Goal: Task Accomplishment & Management: Use online tool/utility

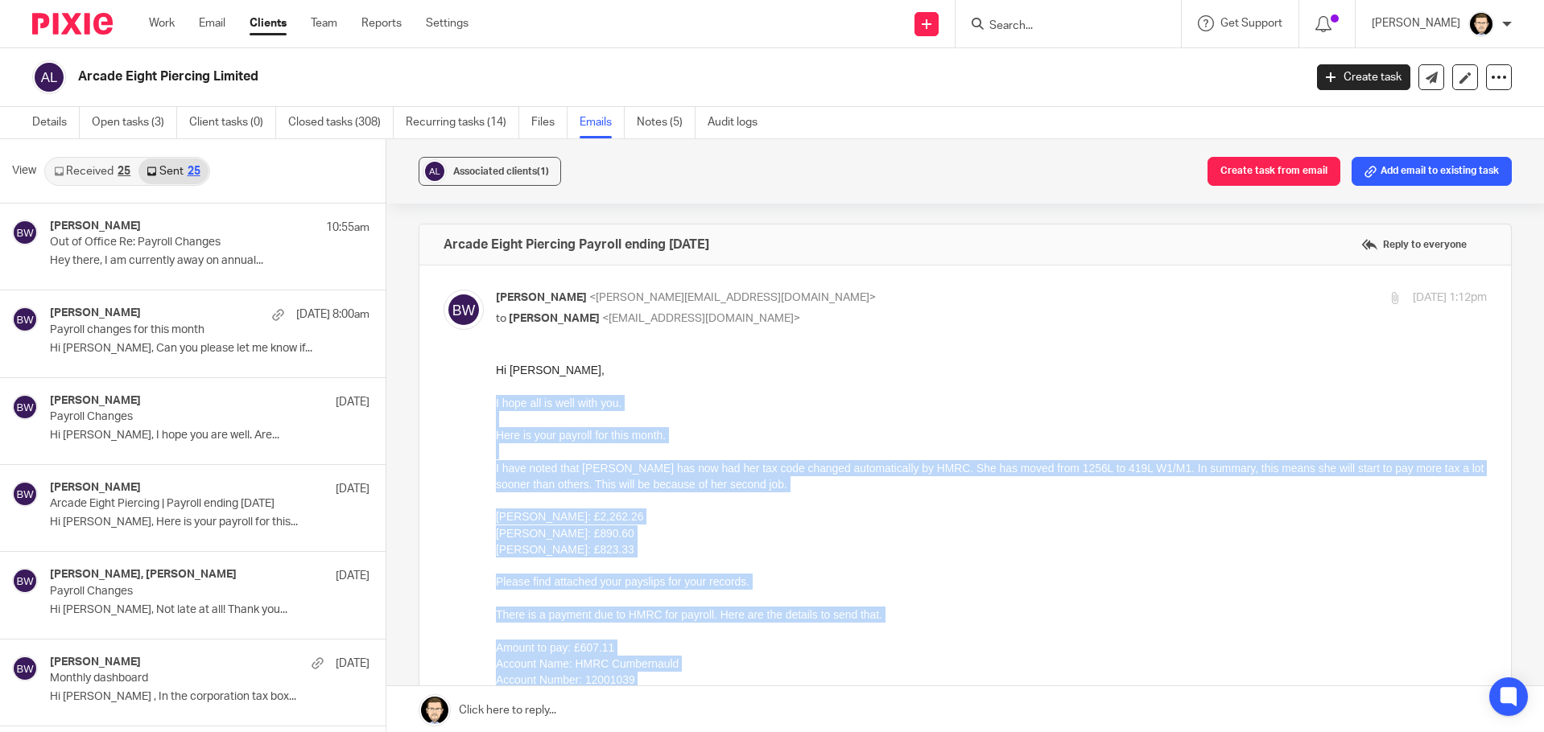
scroll to position [402, 0]
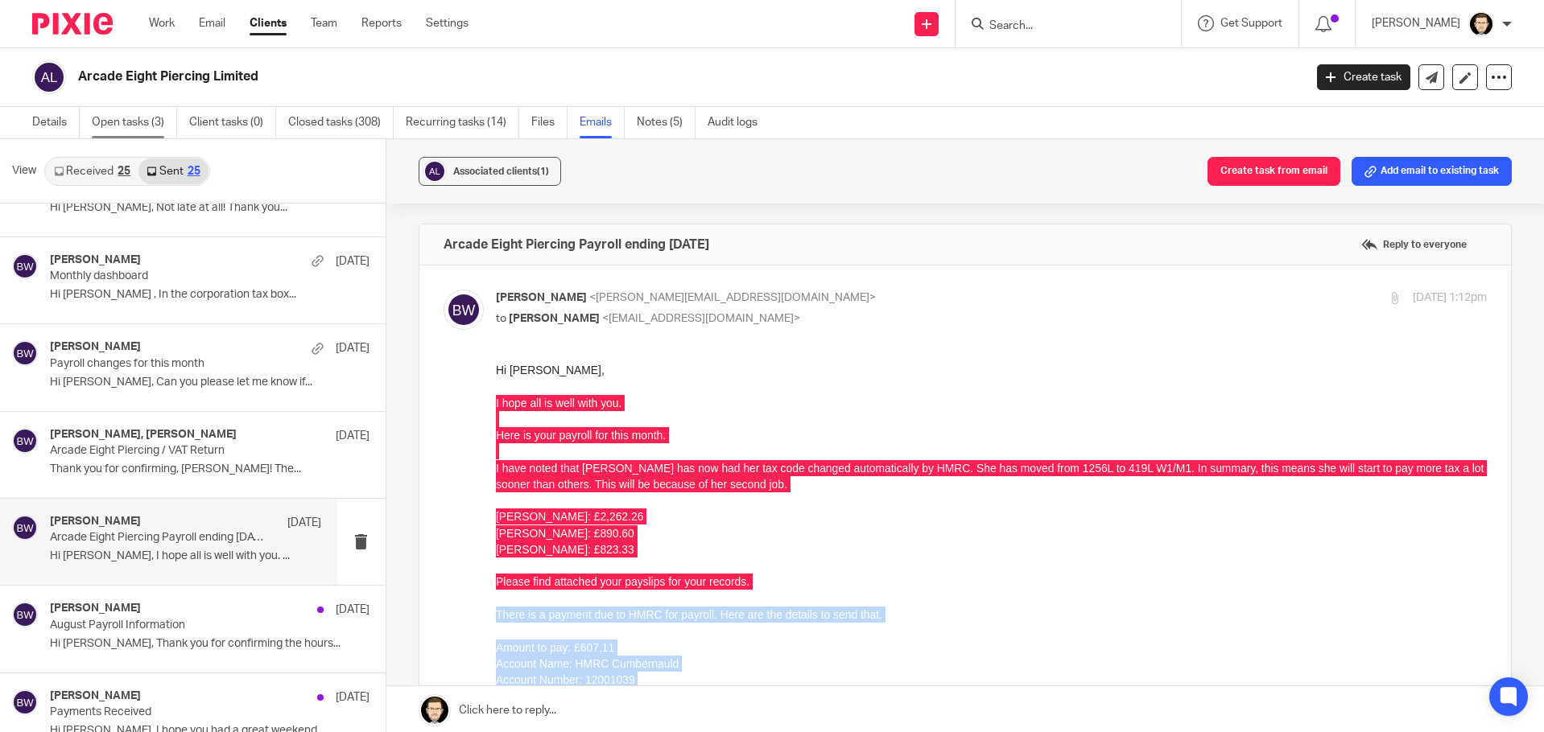
click at [127, 119] on link "Open tasks (3)" at bounding box center [134, 122] width 85 height 31
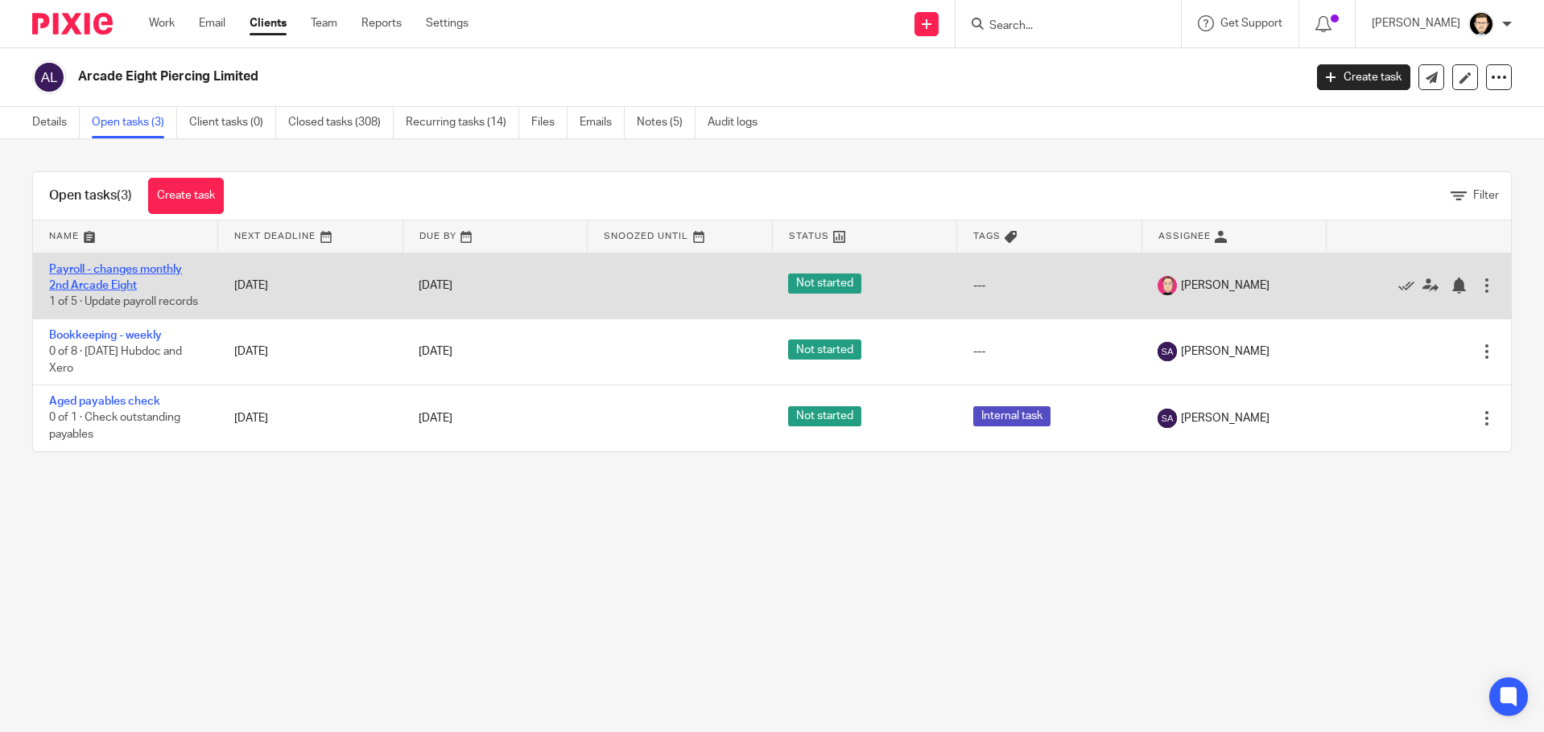
click at [96, 269] on link "Payroll - changes monthly 2nd Arcade Eight" at bounding box center [115, 277] width 133 height 27
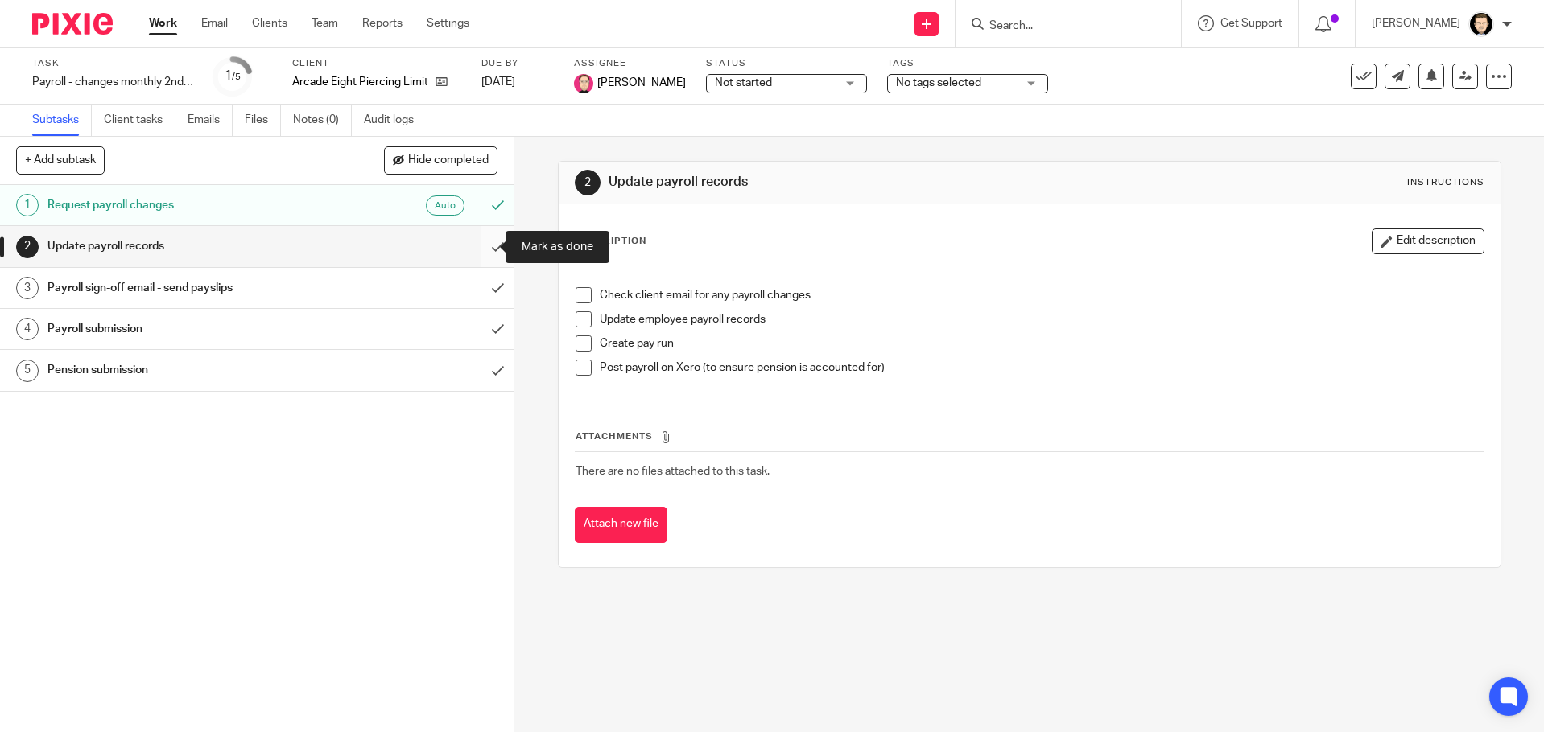
click at [478, 255] on input "submit" at bounding box center [257, 246] width 514 height 40
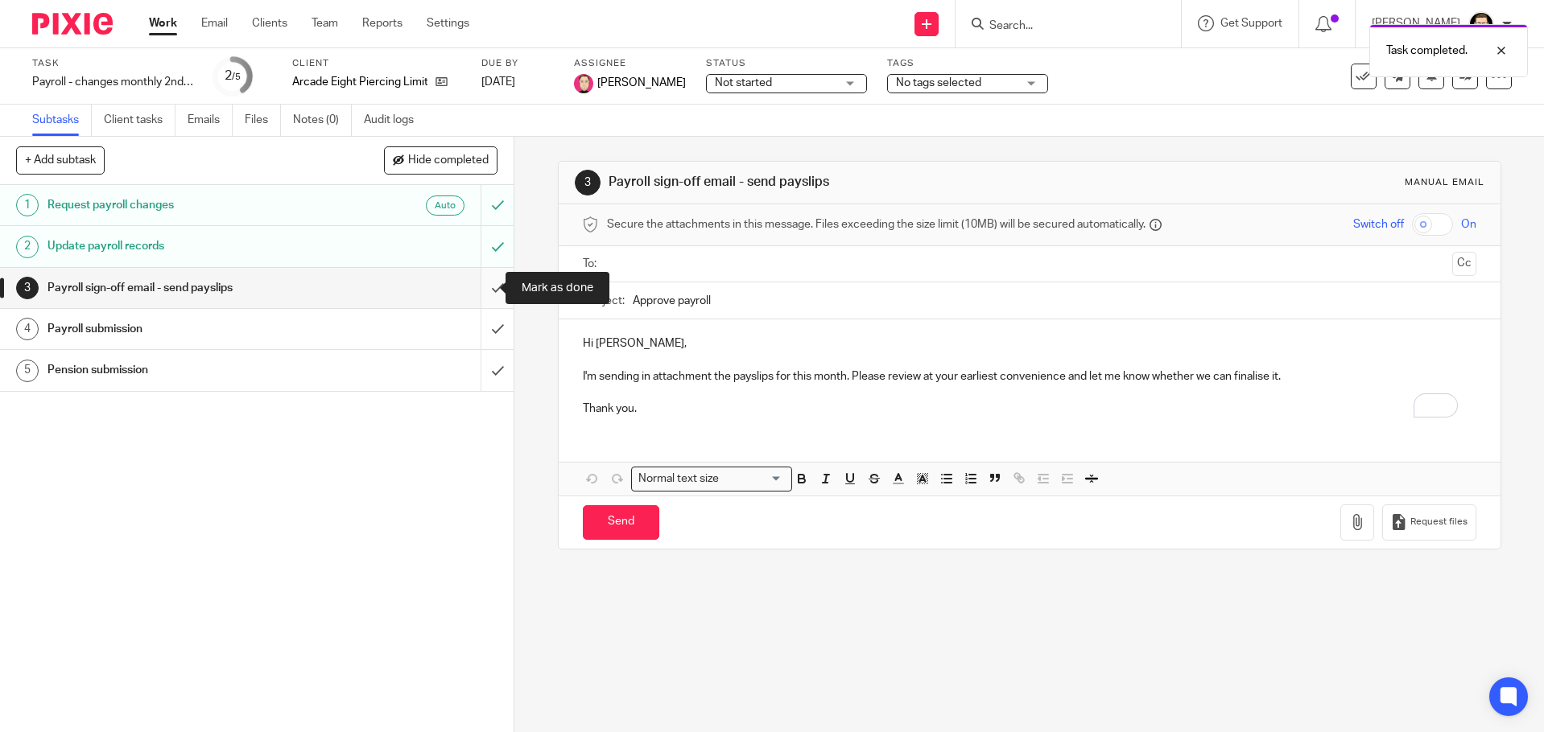
click at [486, 292] on input "submit" at bounding box center [257, 288] width 514 height 40
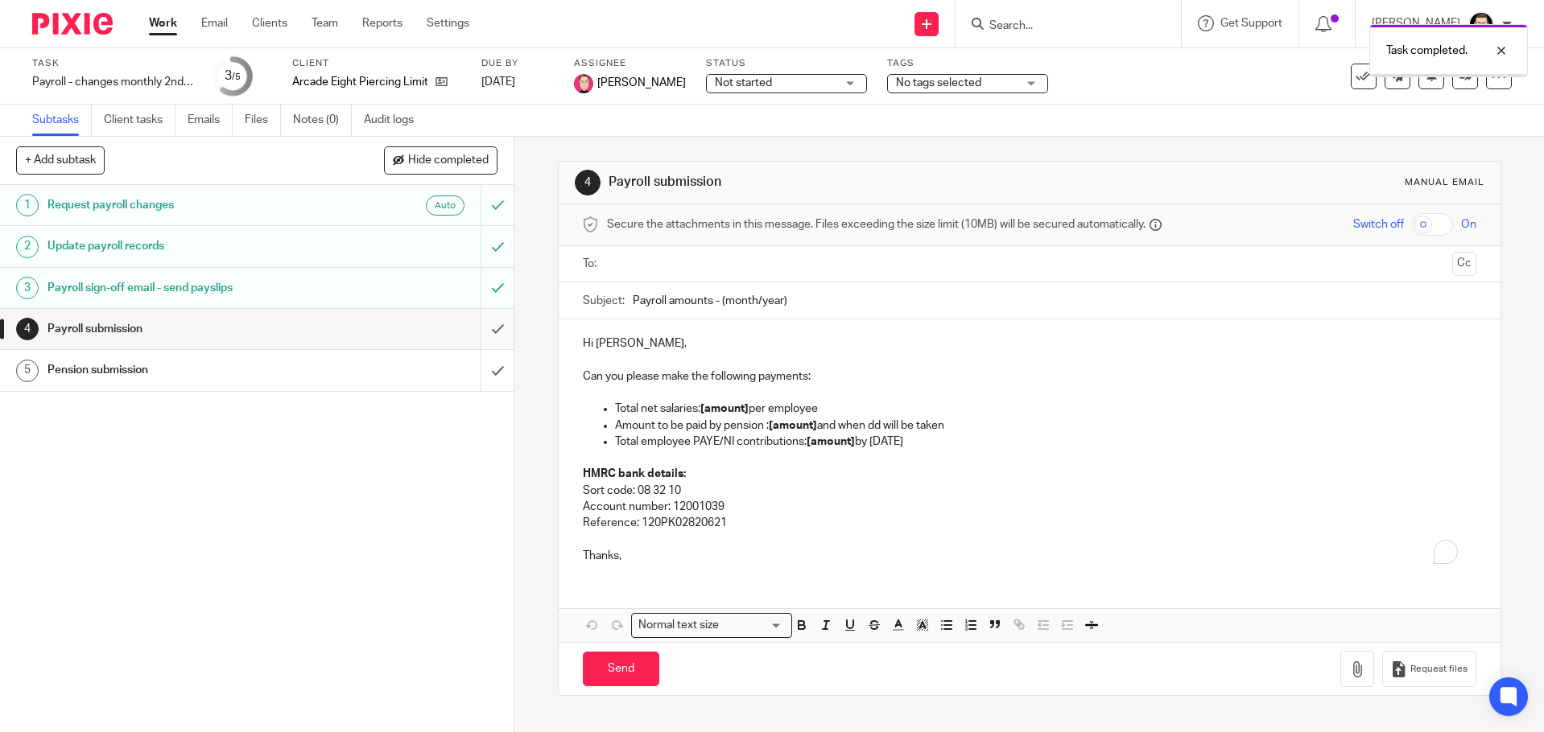
click at [466, 330] on input "submit" at bounding box center [257, 329] width 514 height 40
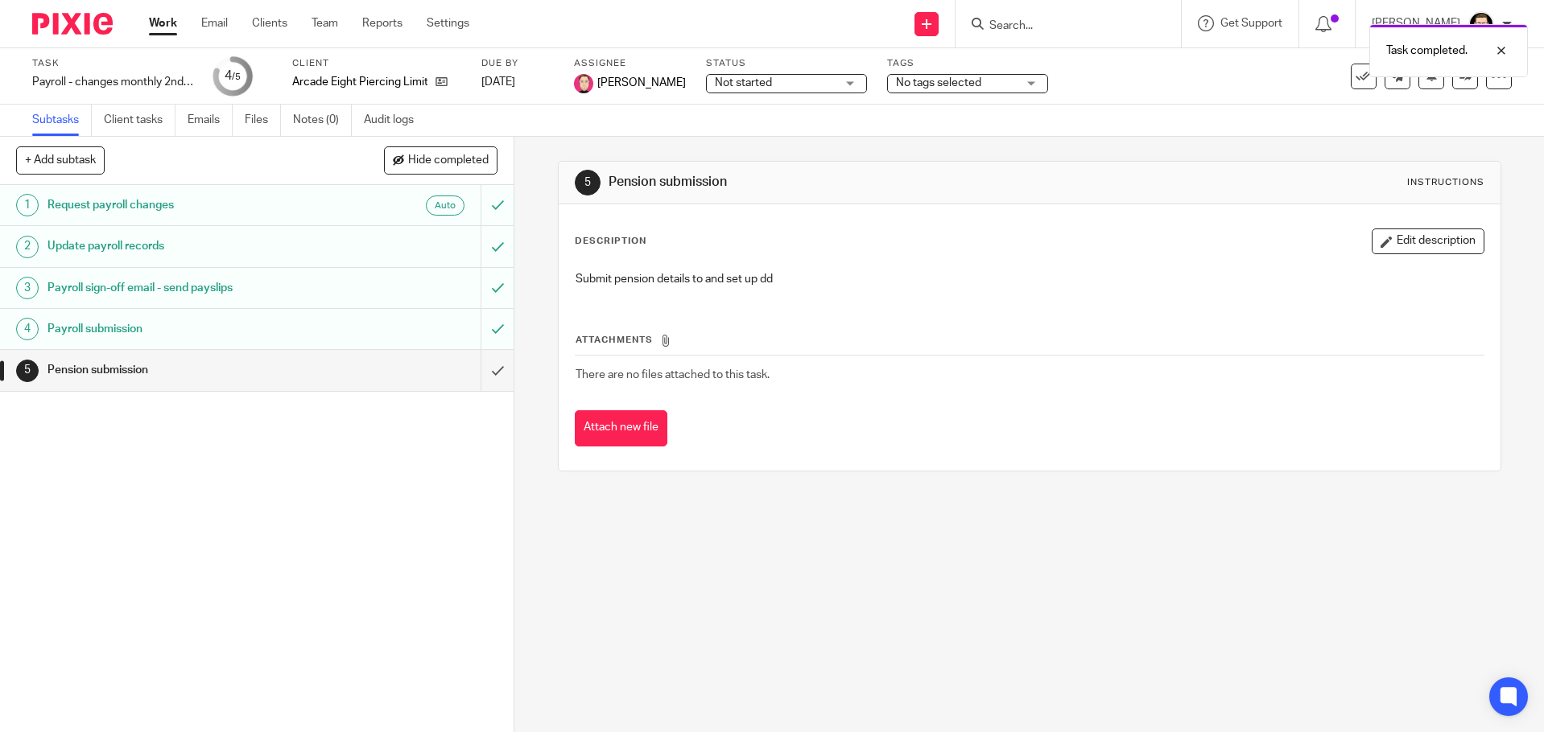
click at [150, 19] on link "Work" at bounding box center [163, 23] width 28 height 16
